Goal: Task Accomplishment & Management: Manage account settings

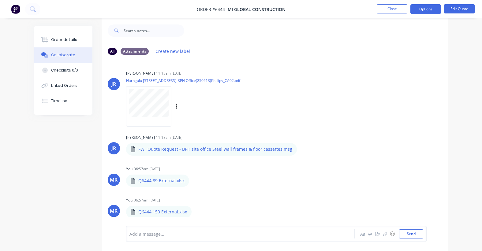
scroll to position [9, 0]
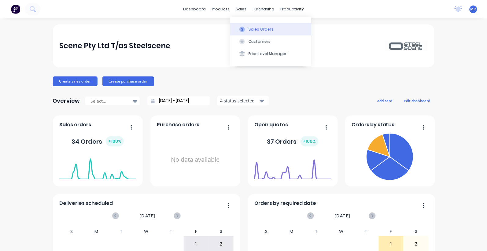
click at [258, 28] on div "Sales Orders" at bounding box center [261, 30] width 25 height 6
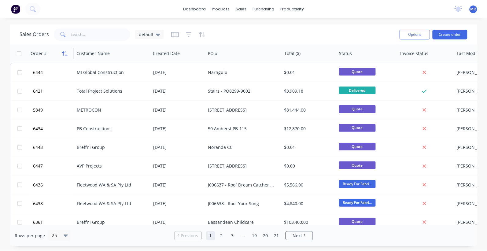
click at [63, 52] on icon "button" at bounding box center [63, 53] width 2 height 4
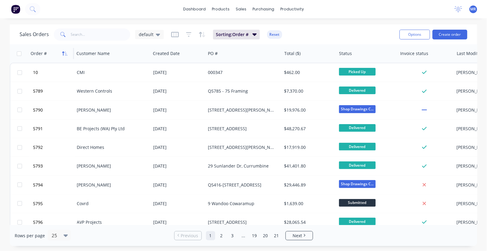
click at [63, 52] on icon "button" at bounding box center [63, 53] width 2 height 4
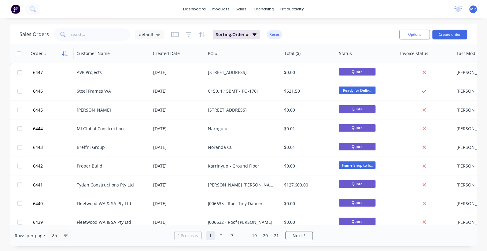
click at [68, 53] on icon "button" at bounding box center [65, 53] width 6 height 5
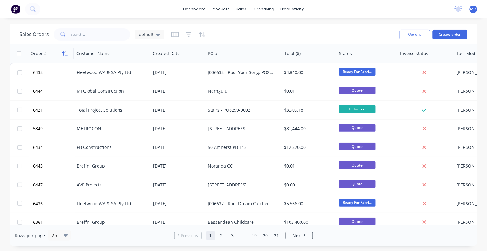
click at [65, 51] on icon "button" at bounding box center [65, 53] width 6 height 5
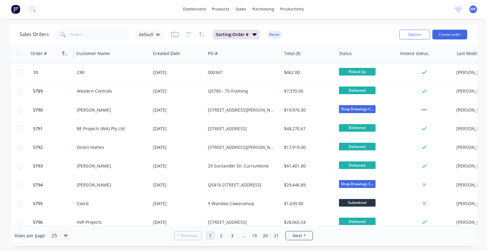
click at [66, 54] on icon "button" at bounding box center [65, 53] width 6 height 5
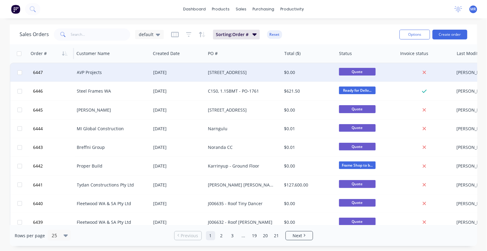
click at [99, 69] on div "AVP Projects" at bounding box center [113, 72] width 76 height 18
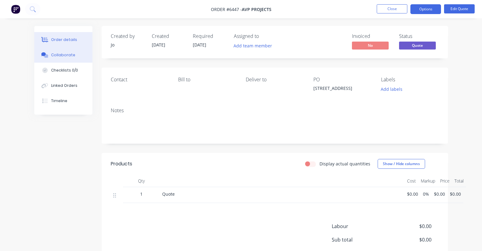
click at [66, 54] on div "Collaborate" at bounding box center [63, 55] width 24 height 6
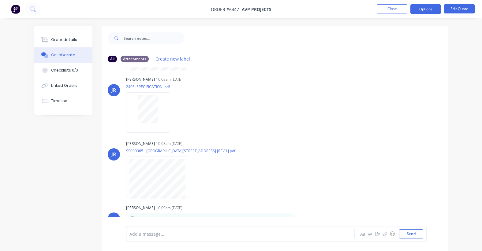
scroll to position [72, 0]
click at [418, 236] on button "Send" at bounding box center [411, 234] width 24 height 9
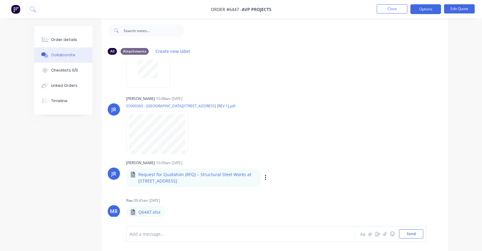
scroll to position [9, 0]
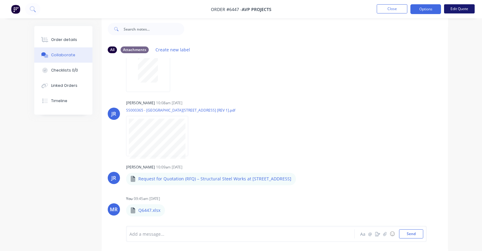
click at [458, 8] on button "Edit Quote" at bounding box center [459, 8] width 31 height 9
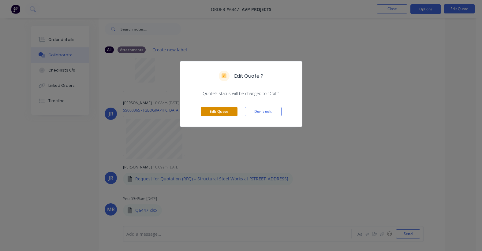
click at [221, 110] on button "Edit Quote" at bounding box center [219, 111] width 37 height 9
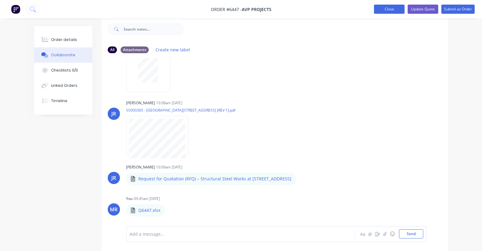
click at [391, 13] on button "Close" at bounding box center [389, 9] width 31 height 9
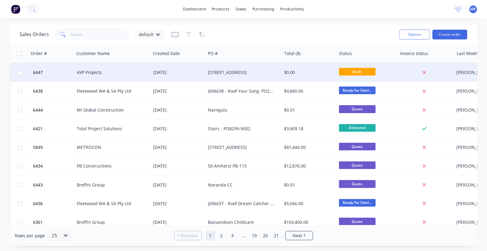
click at [222, 70] on div "2 Ambon St, Kensington" at bounding box center [242, 72] width 68 height 6
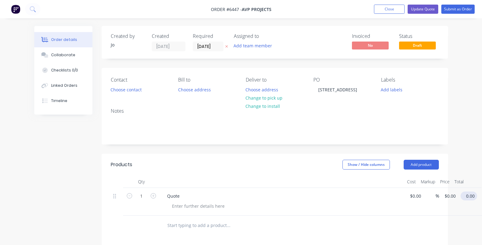
click at [472, 197] on input "0.00" at bounding box center [470, 196] width 14 height 9
type input "0.01"
type input "$0.01"
click at [352, 222] on div at bounding box center [269, 226] width 215 height 12
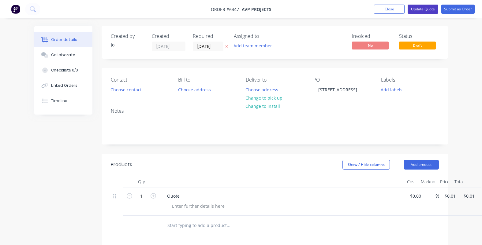
click at [420, 9] on button "Update Quote" at bounding box center [423, 9] width 31 height 9
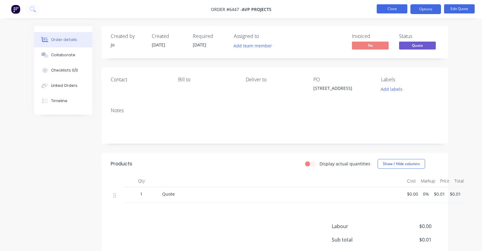
click at [387, 8] on button "Close" at bounding box center [392, 8] width 31 height 9
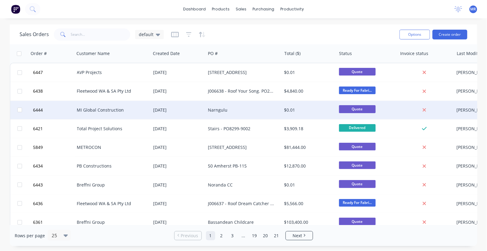
click at [102, 107] on div "MI Global Construction" at bounding box center [111, 110] width 68 height 6
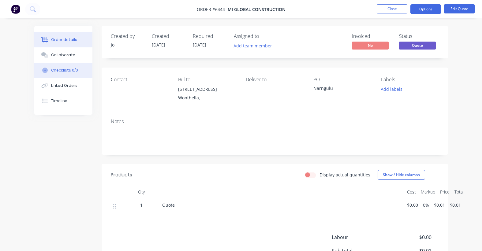
drag, startPoint x: 56, startPoint y: 57, endPoint x: 65, endPoint y: 68, distance: 14.1
click at [56, 57] on div "Collaborate" at bounding box center [63, 55] width 24 height 6
